Goal: Transaction & Acquisition: Purchase product/service

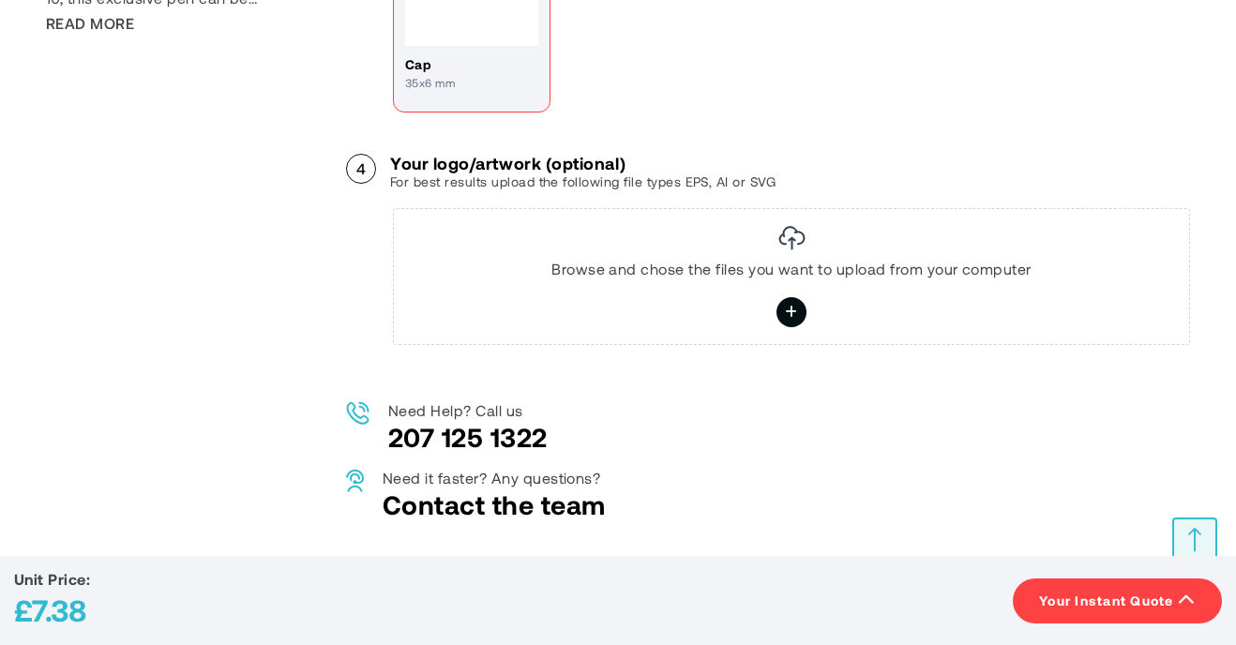
scroll to position [1111, 0]
click at [788, 308] on icon at bounding box center [792, 311] width 14 height 33
click at [0, 0] on input "file" at bounding box center [0, 0] width 0 height 0
click at [787, 307] on icon at bounding box center [792, 311] width 14 height 33
click at [0, 0] on input "file" at bounding box center [0, 0] width 0 height 0
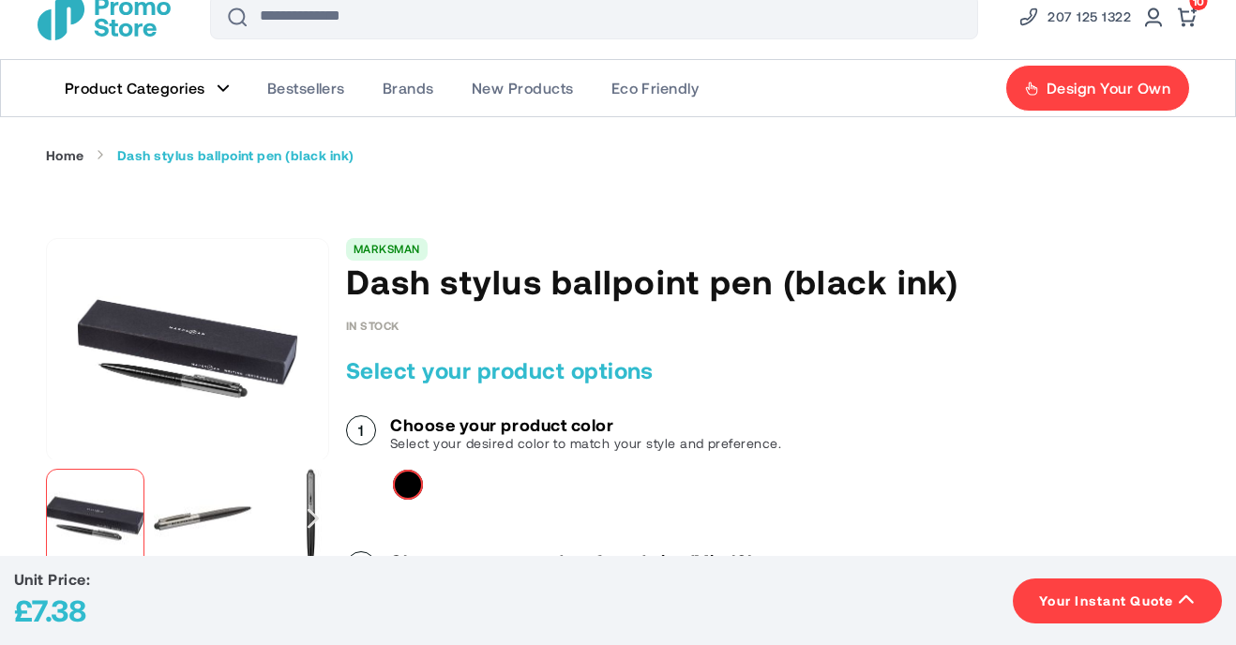
scroll to position [0, 0]
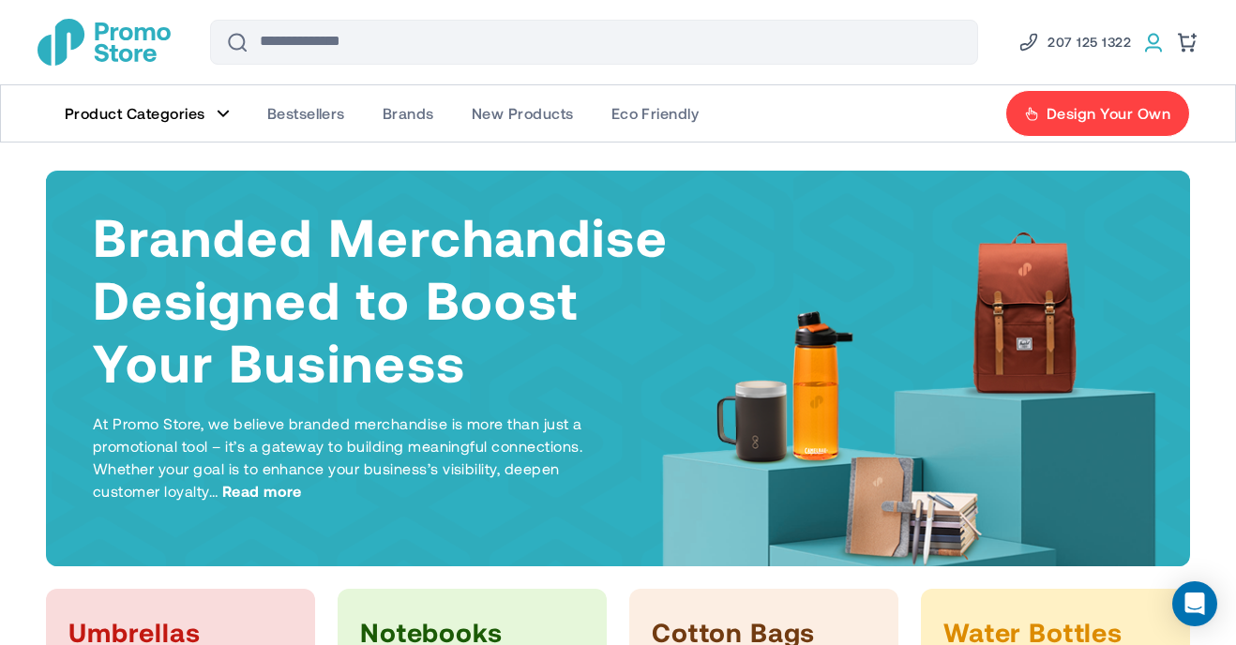
click at [1158, 38] on link at bounding box center [1154, 42] width 23 height 23
click at [1154, 33] on span at bounding box center [1154, 42] width 23 height 23
click at [1071, 89] on link "Account" at bounding box center [1088, 91] width 164 height 19
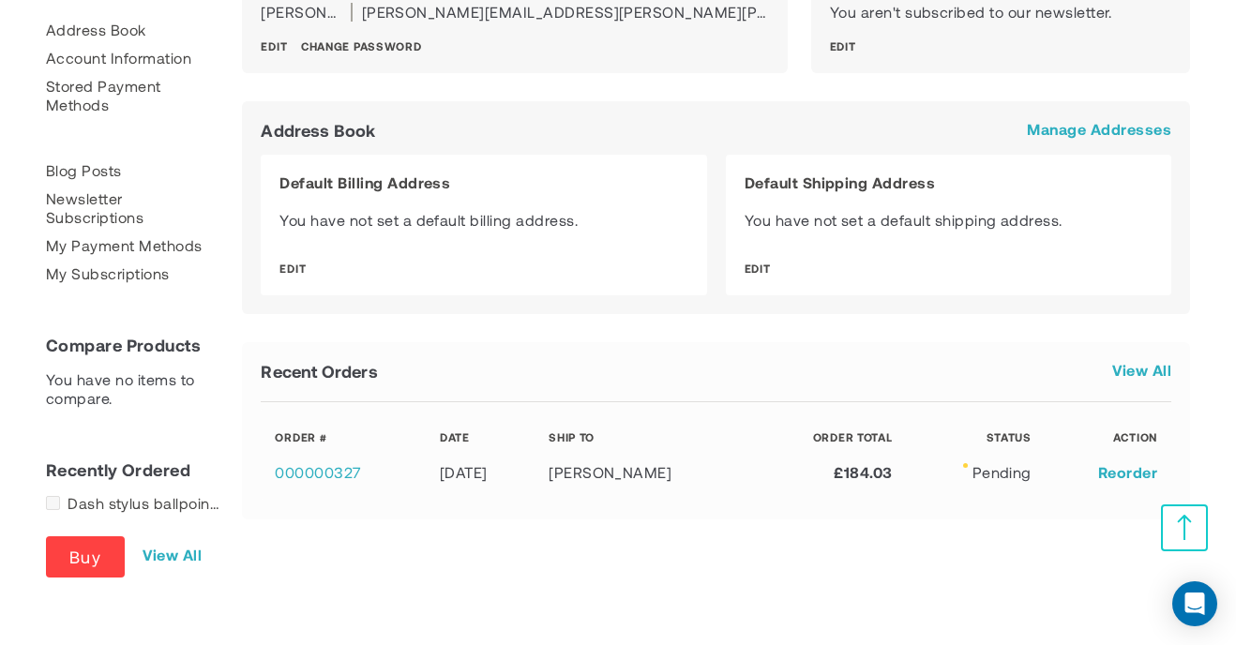
scroll to position [349, 0]
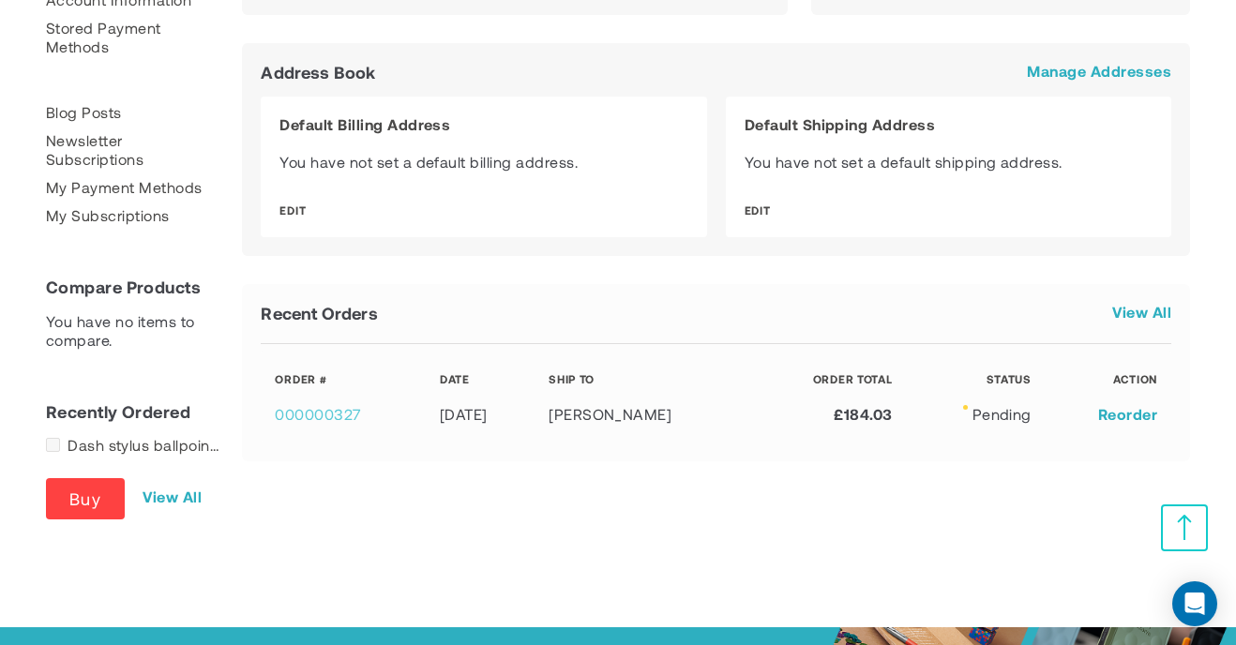
click at [313, 405] on link "000000327" at bounding box center [318, 414] width 86 height 18
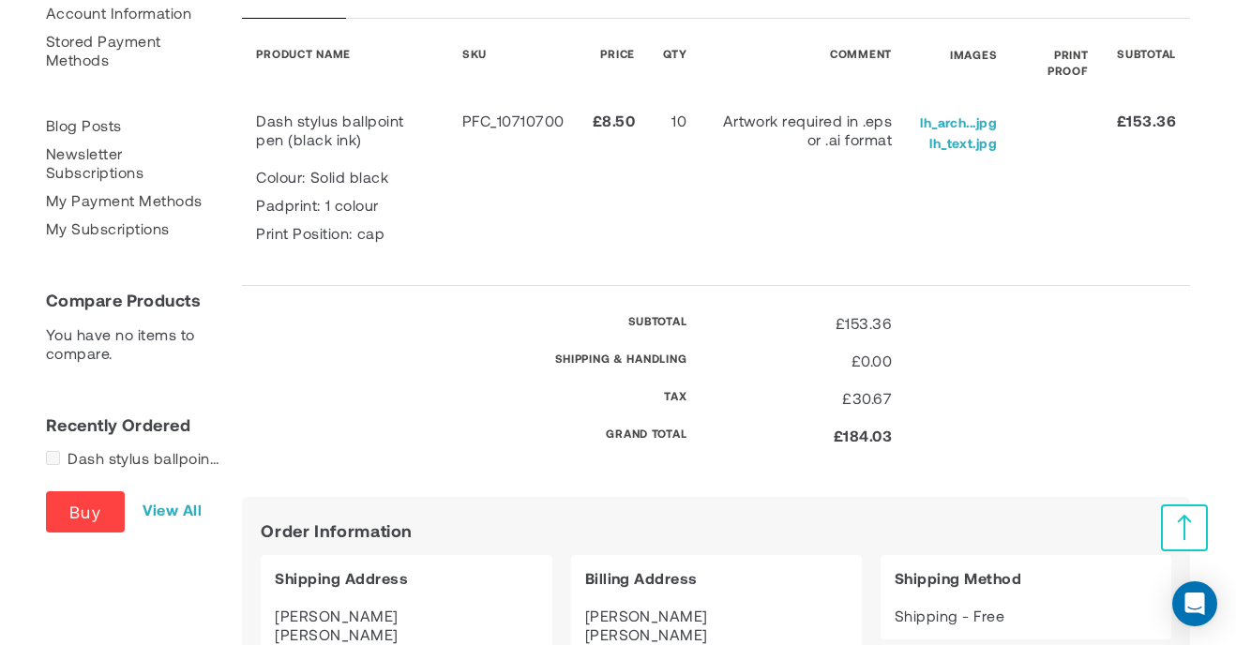
scroll to position [335, 0]
click at [109, 456] on link "Dash stylus ballpoint pen (black ink)" at bounding box center [144, 459] width 152 height 19
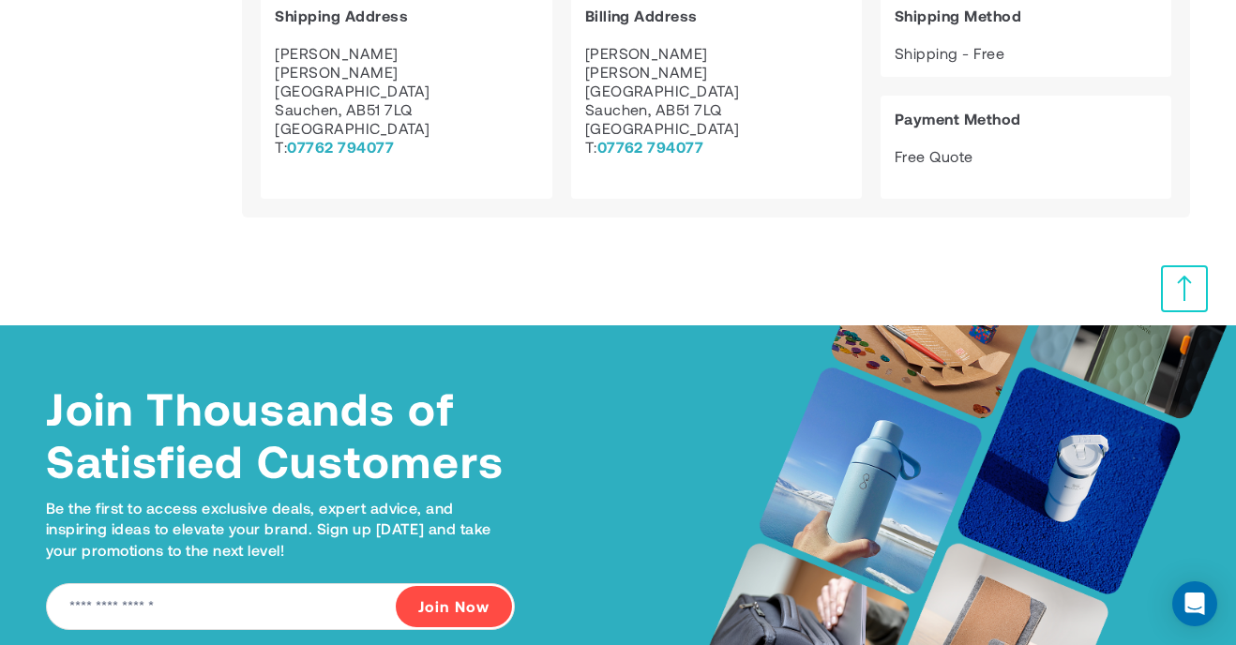
scroll to position [873, 0]
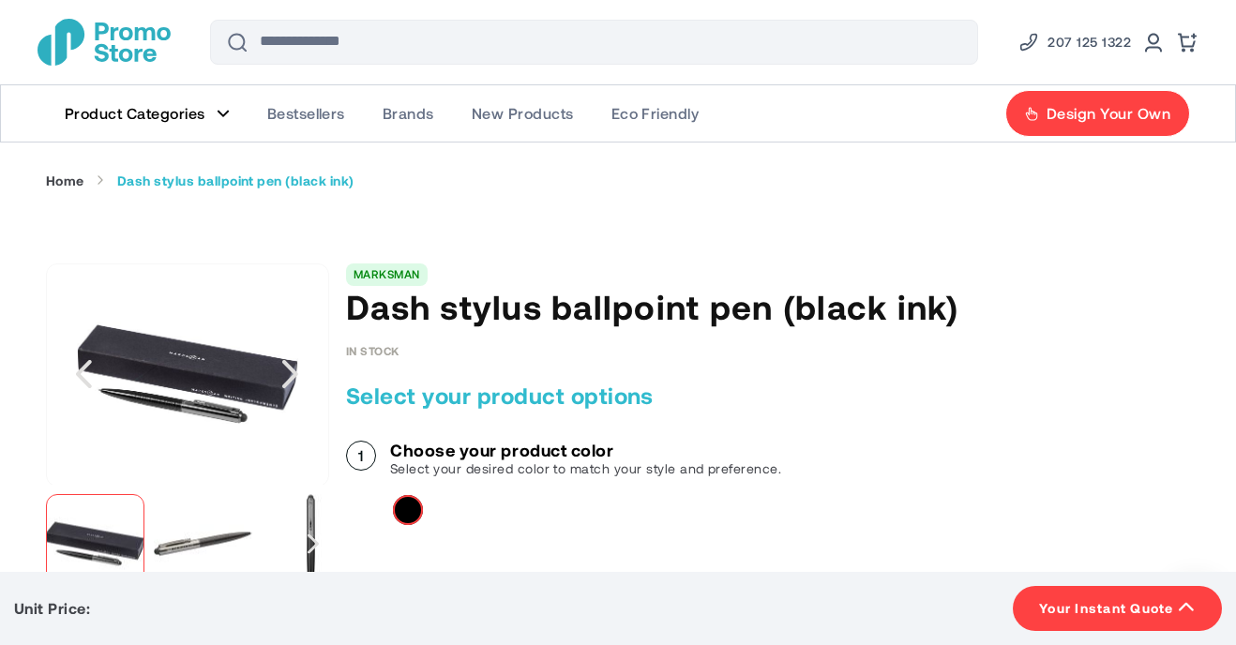
click at [1147, 344] on div "In stock Only %1 left" at bounding box center [768, 350] width 844 height 13
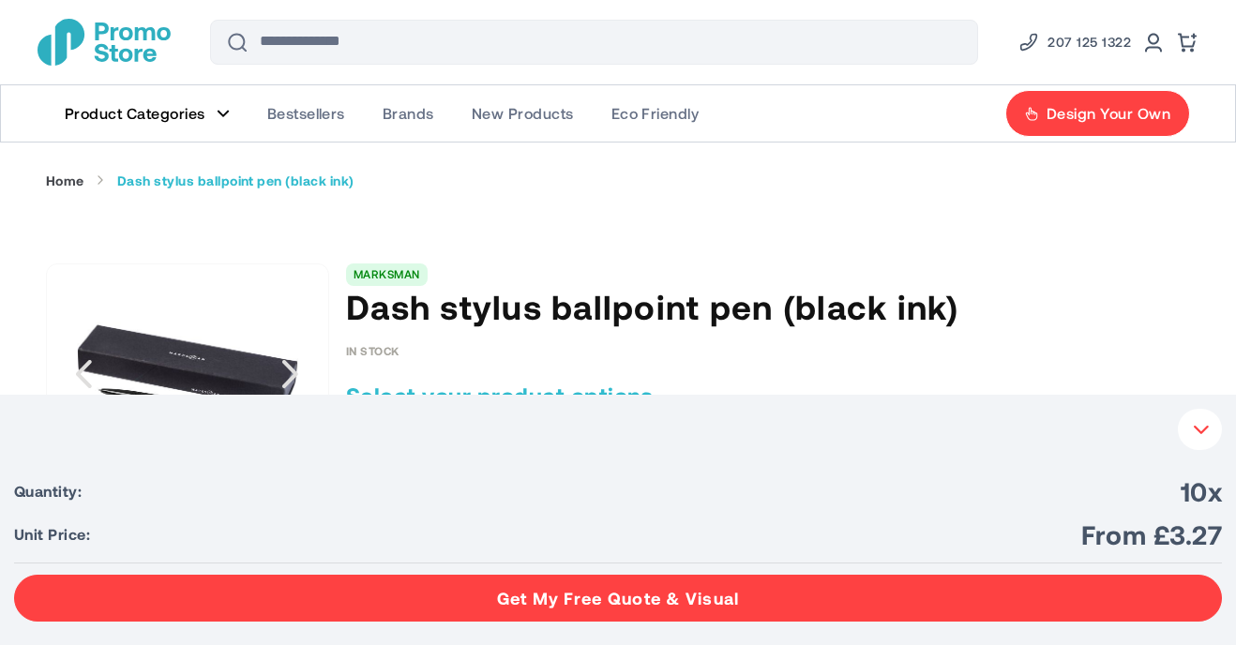
click at [762, 601] on button "Get My Free Quote & Visual" at bounding box center [618, 598] width 1208 height 47
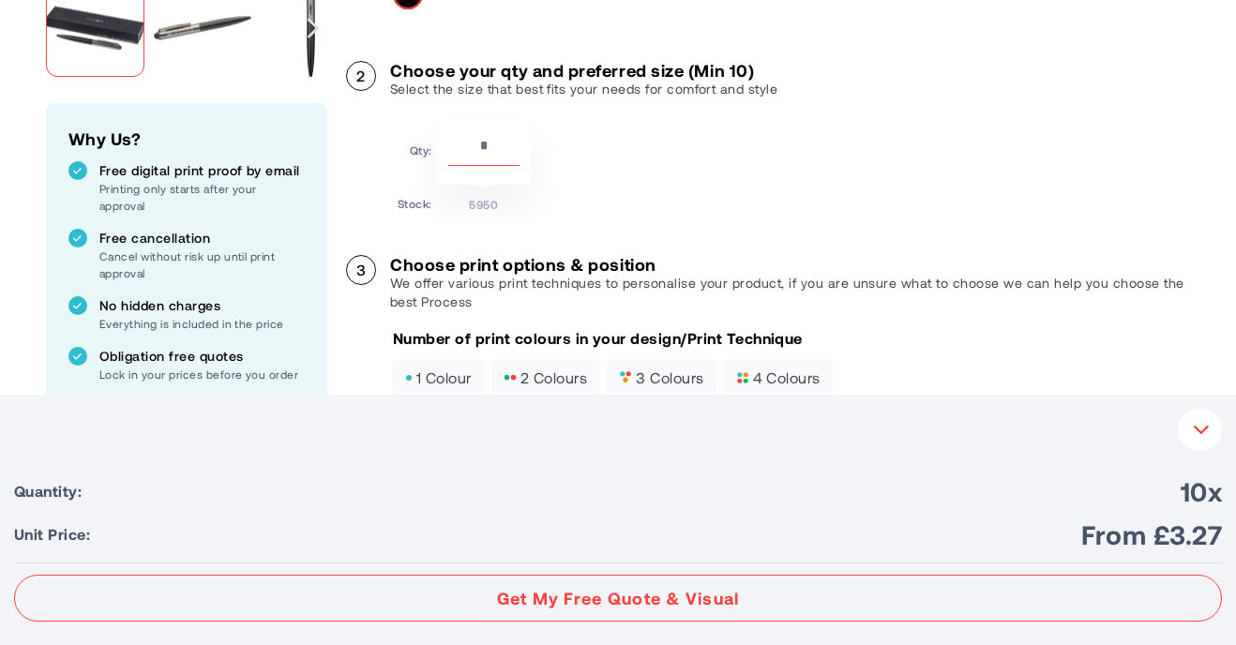
scroll to position [533, 0]
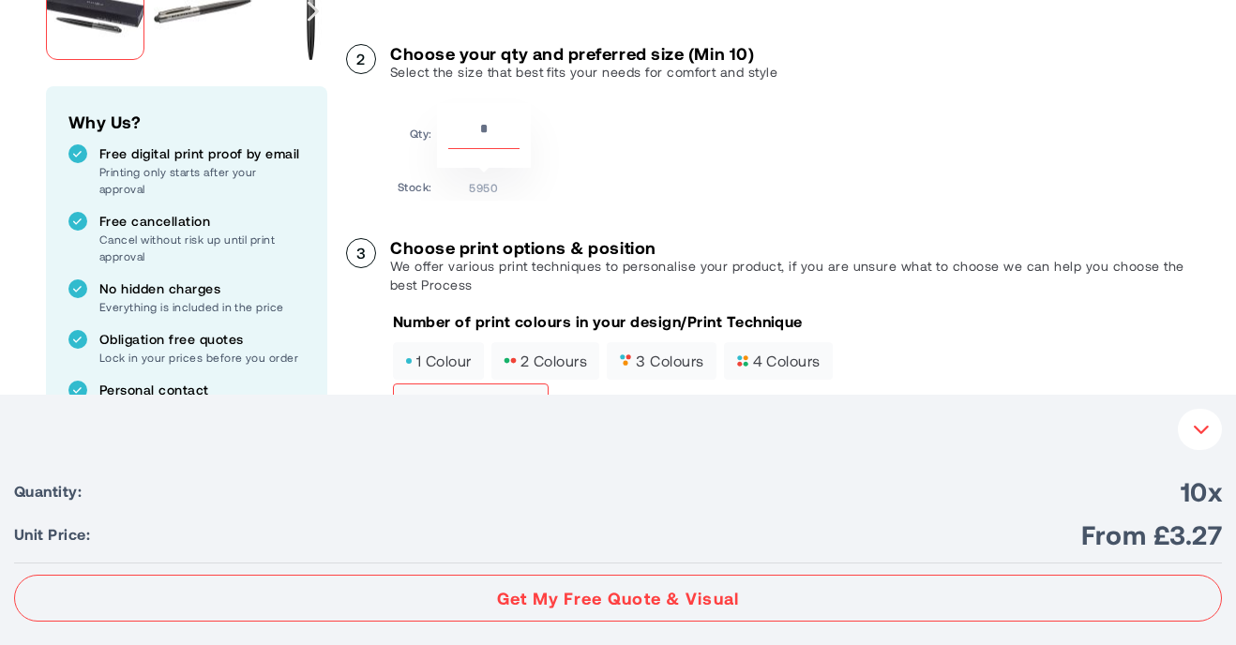
drag, startPoint x: 492, startPoint y: 124, endPoint x: 433, endPoint y: 121, distance: 59.2
click at [433, 121] on table "Qty: ** Stock: 5950" at bounding box center [464, 149] width 143 height 102
type input "**"
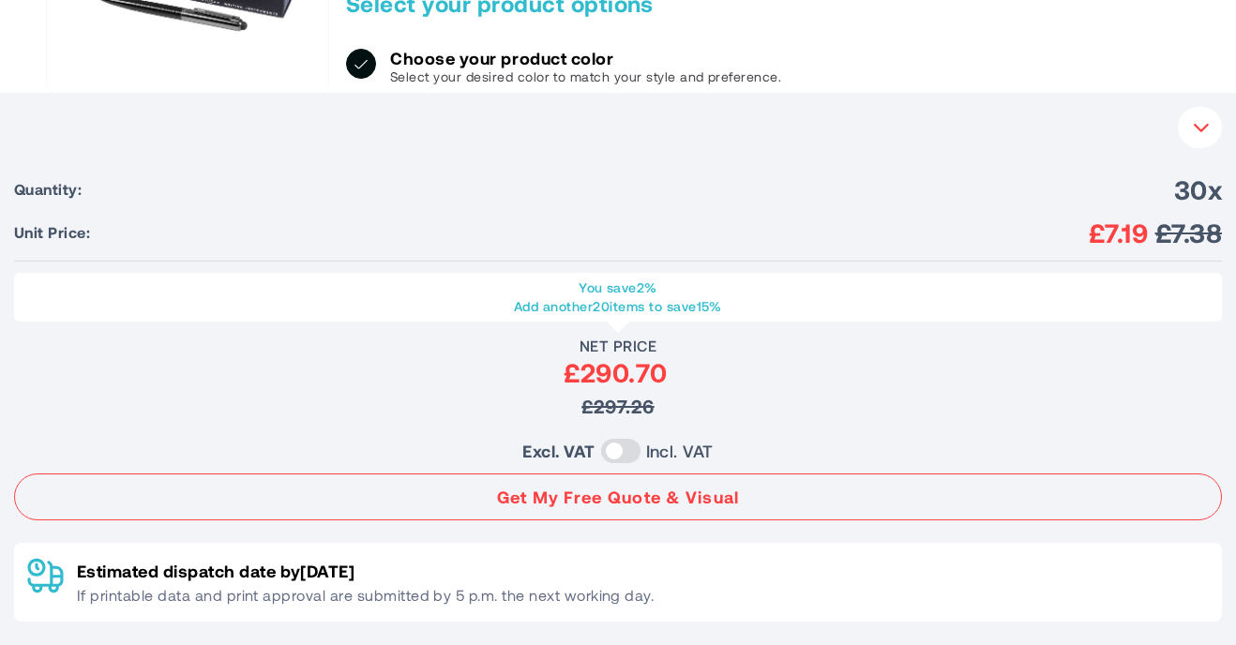
scroll to position [386, 0]
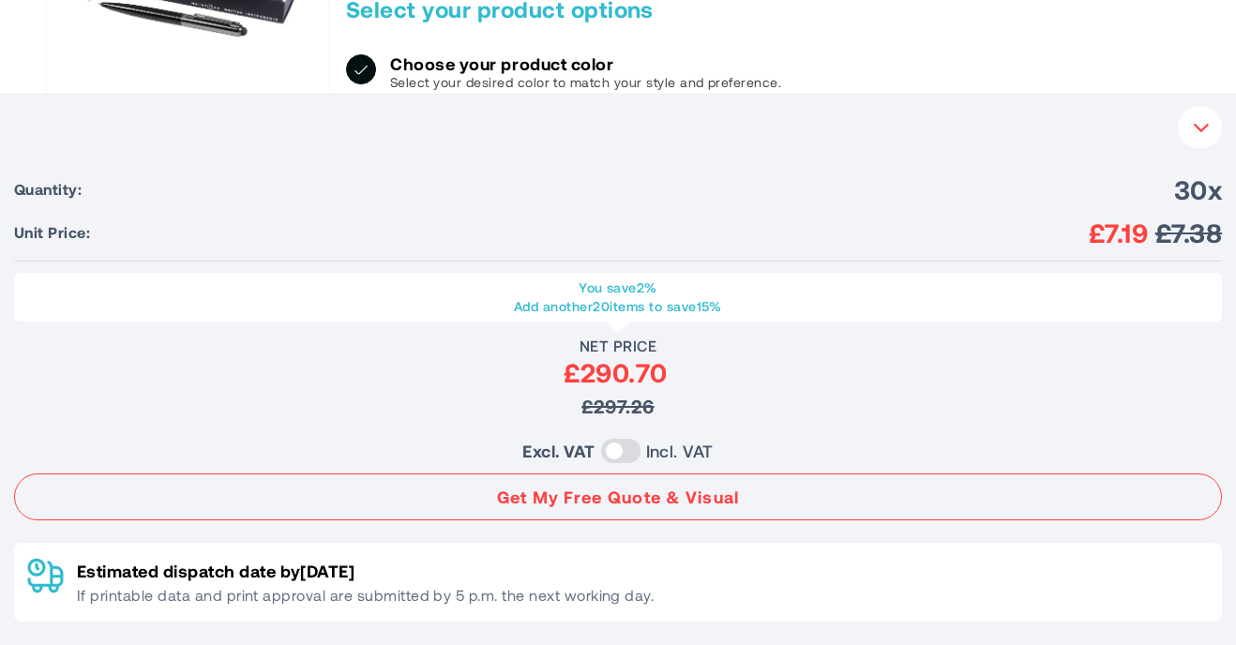
click at [1197, 138] on button "Your Instant Quote" at bounding box center [1200, 127] width 44 height 41
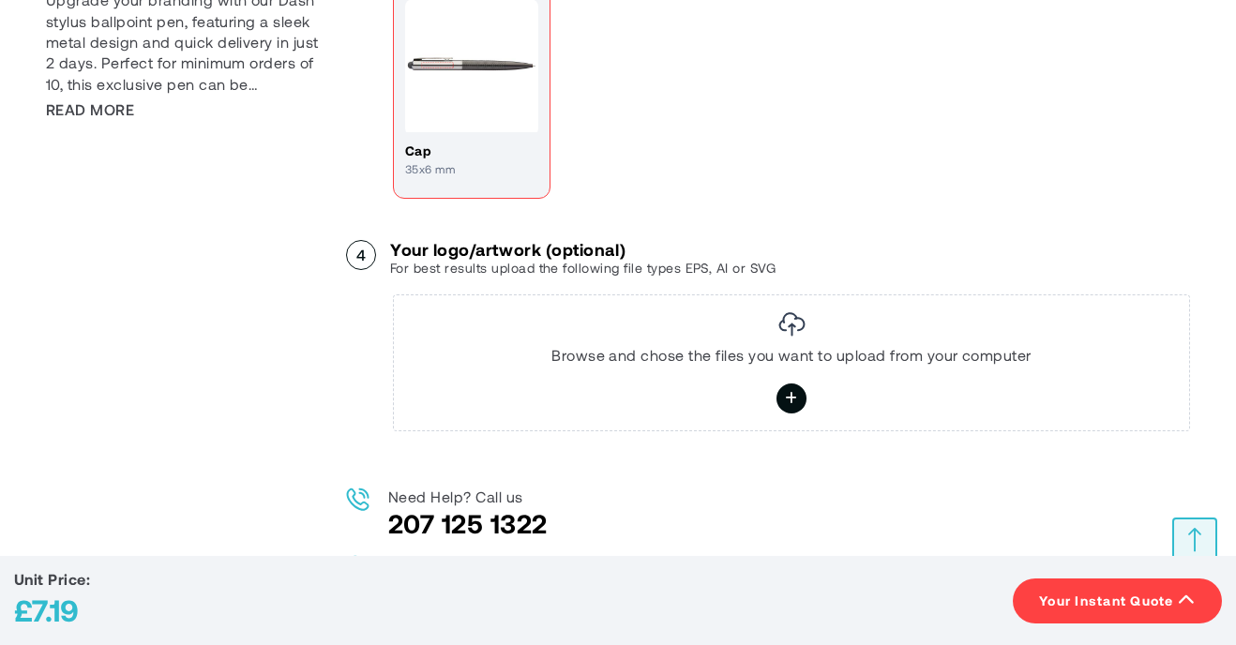
scroll to position [1026, 0]
